Goal: Task Accomplishment & Management: Complete application form

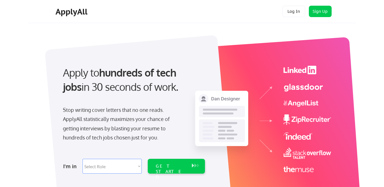
scroll to position [85, 0]
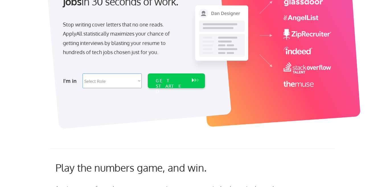
click at [101, 82] on select "Select Role Software Engineering Product Management Customer Success Sales UI/U…" at bounding box center [111, 80] width 59 height 15
click at [187, 120] on div at bounding box center [193, 34] width 284 height 175
click at [116, 79] on select "Select Role Software Engineering Product Management Customer Success Sales UI/U…" at bounding box center [111, 80] width 59 height 15
select select ""it_security""
click at [82, 73] on select "Select Role Software Engineering Product Management Customer Success Sales UI/U…" at bounding box center [111, 80] width 59 height 15
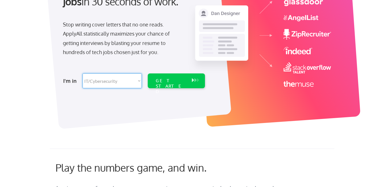
select select ""it_security""
click at [166, 77] on div "GET STARTED" at bounding box center [171, 80] width 36 height 15
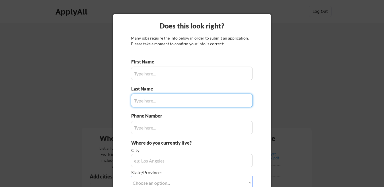
click at [150, 71] on input "input" at bounding box center [192, 74] width 122 height 14
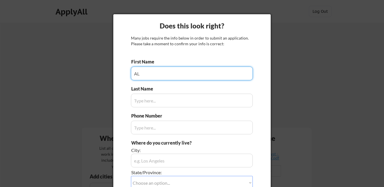
type input "A"
type input "a"
type input "Alain"
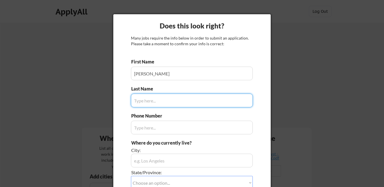
click at [166, 102] on input "input" at bounding box center [192, 101] width 122 height 14
type input "Martinos"
click at [171, 135] on div "First Name Last Name Phone Number Where do you currently live? City: State/Prov…" at bounding box center [192, 155] width 122 height 192
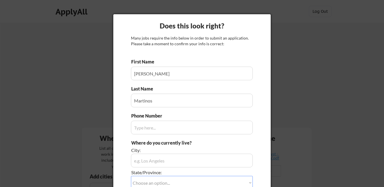
click at [174, 121] on input "input" at bounding box center [192, 128] width 122 height 14
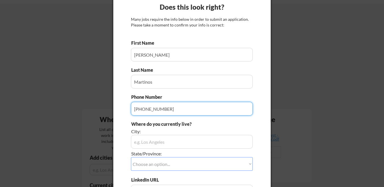
scroll to position [57, 0]
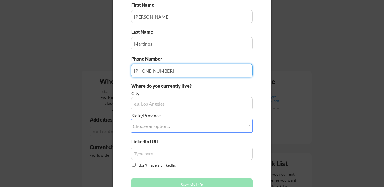
type input "+96179310538"
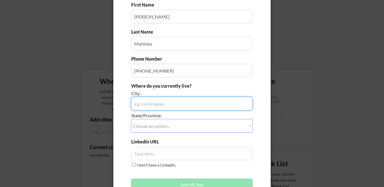
click at [166, 99] on input "input" at bounding box center [192, 104] width 122 height 14
type input "Lebanon"
click at [174, 125] on select "Choose an option... Other/Not Applicable Alabama Alaska Alberta Arizona Arkansa…" at bounding box center [192, 126] width 122 height 14
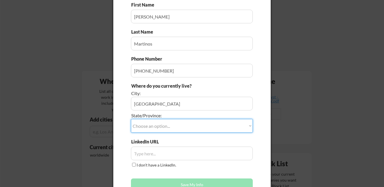
select select ""Pennsylvania""
click at [131, 119] on select "Choose an option... Other/Not Applicable Alabama Alaska Alberta Arizona Arkansa…" at bounding box center [192, 126] width 122 height 14
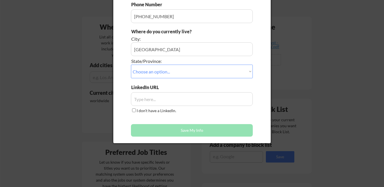
scroll to position [114, 0]
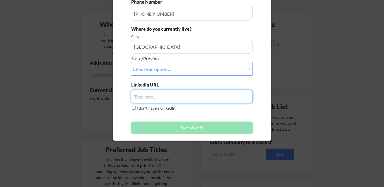
paste input "https://www.linkedin.com/in/alain-martinos-040a3a4b/"
type input "https://www.linkedin.com/in/alain-martinos-040a3a4b/"
drag, startPoint x: 188, startPoint y: 129, endPoint x: 230, endPoint y: 124, distance: 42.6
click at [188, 129] on button "Save My Info" at bounding box center [192, 127] width 122 height 13
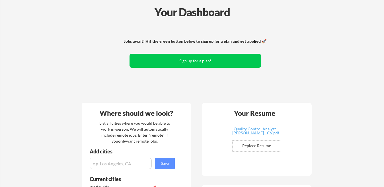
scroll to position [0, 0]
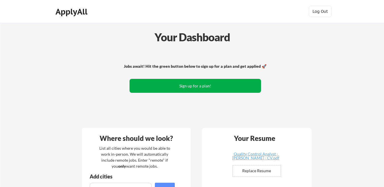
click at [222, 86] on button "Sign up for a plan!" at bounding box center [194, 86] width 131 height 14
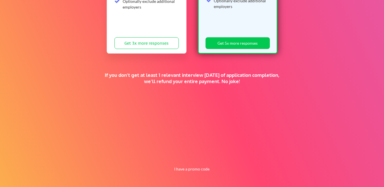
scroll to position [5, 0]
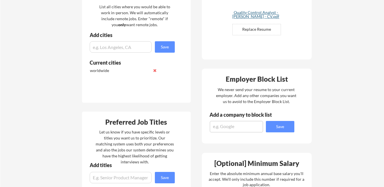
scroll to position [114, 0]
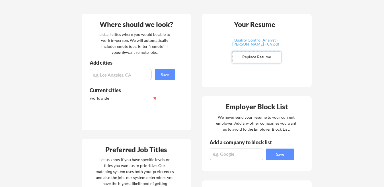
click at [256, 54] on input "file" at bounding box center [256, 57] width 48 height 11
type input "C:\fakepath\Alain Martinos CV 2025 -1.pdf"
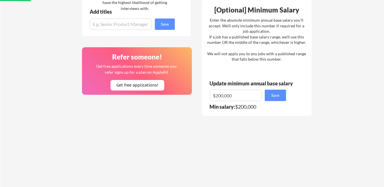
scroll to position [227, 0]
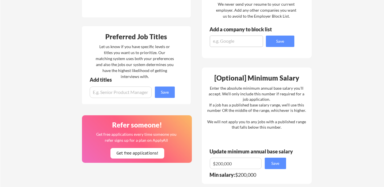
click at [131, 88] on input "input" at bounding box center [121, 91] width 62 height 11
type input "sign language"
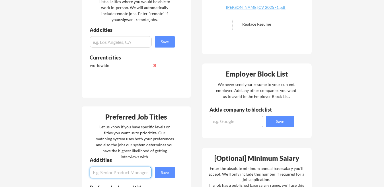
scroll to position [227, 0]
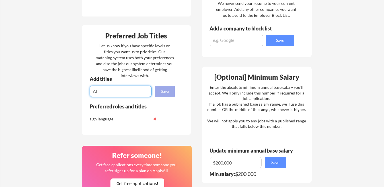
type input "AI"
click at [168, 85] on div "Add titles Save" at bounding box center [130, 86] width 96 height 21
click at [169, 88] on button "Save" at bounding box center [165, 91] width 20 height 11
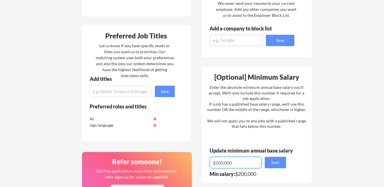
click at [243, 161] on input "input" at bounding box center [236, 162] width 52 height 11
type input "$200,000"
click at [284, 164] on button "Save" at bounding box center [274, 162] width 21 height 11
